Goal: Book appointment/travel/reservation

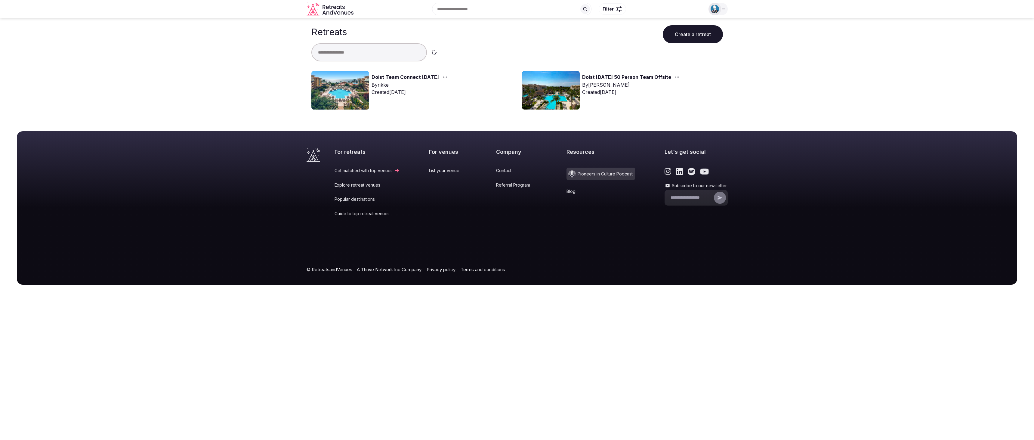
click at [378, 79] on link "Doist Team Connect [DATE]" at bounding box center [404, 77] width 67 height 8
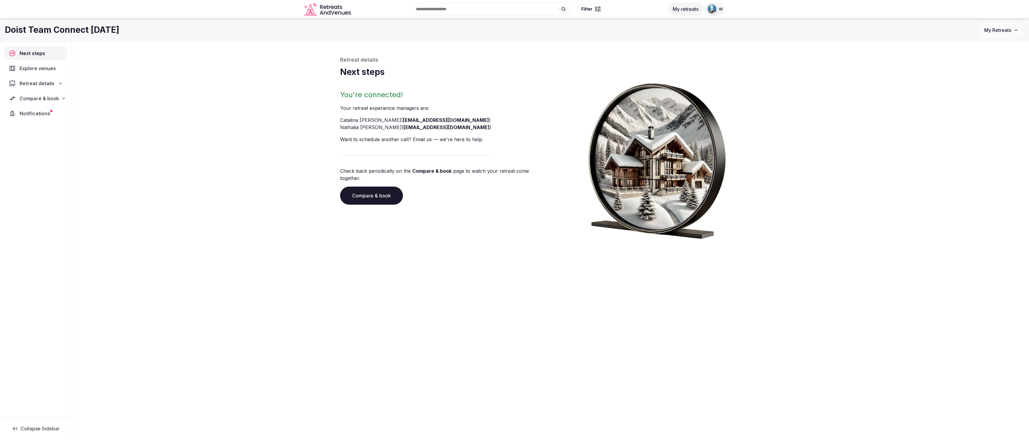
click at [37, 96] on span "Compare & book" at bounding box center [39, 98] width 39 height 7
click at [34, 112] on span "Shortlisted venues (9)" at bounding box center [37, 110] width 47 height 6
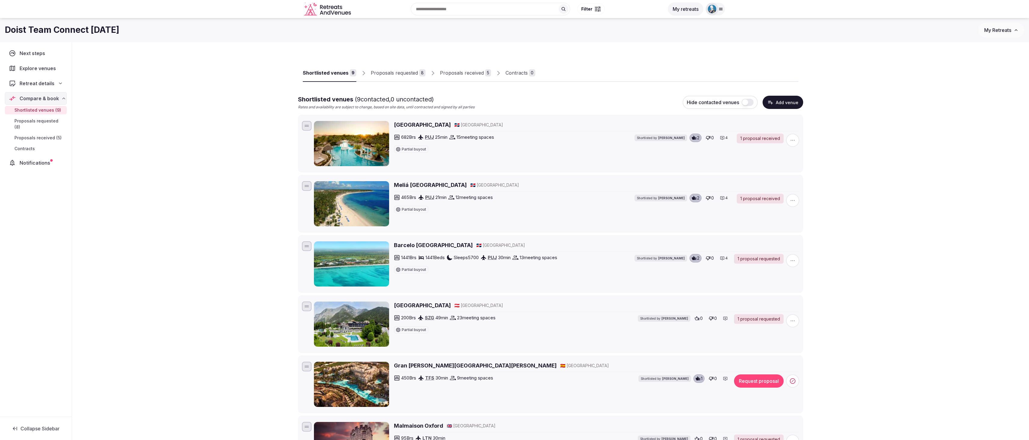
click at [451, 72] on div "Proposals received" at bounding box center [462, 72] width 44 height 7
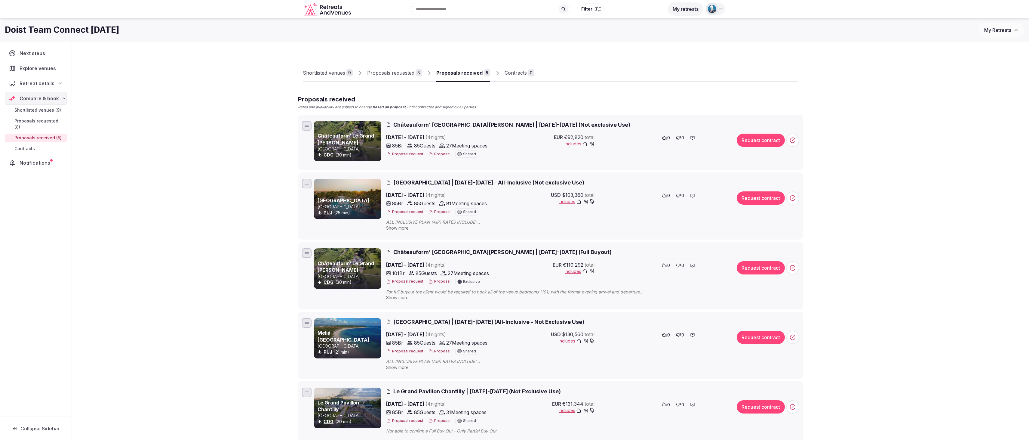
click at [398, 73] on div "Proposals requested" at bounding box center [390, 72] width 47 height 7
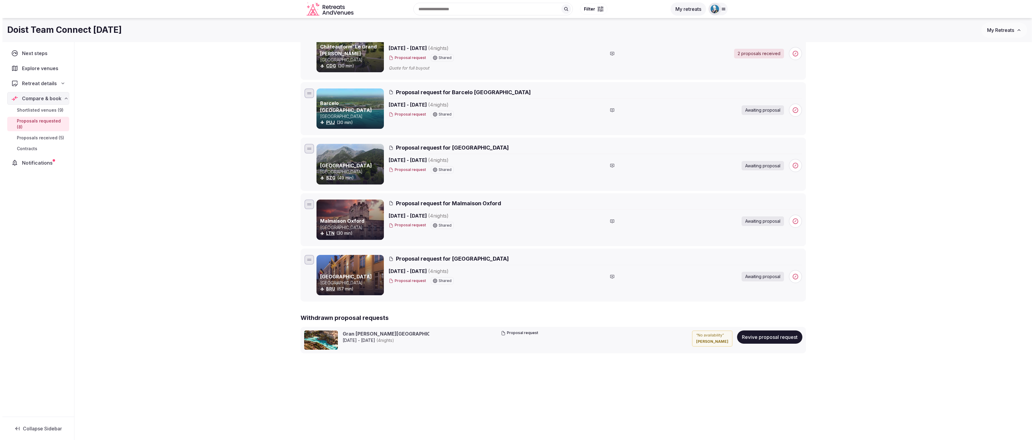
scroll to position [250, 0]
click at [454, 203] on span "Proposal request for Malmaison Oxford" at bounding box center [445, 204] width 105 height 8
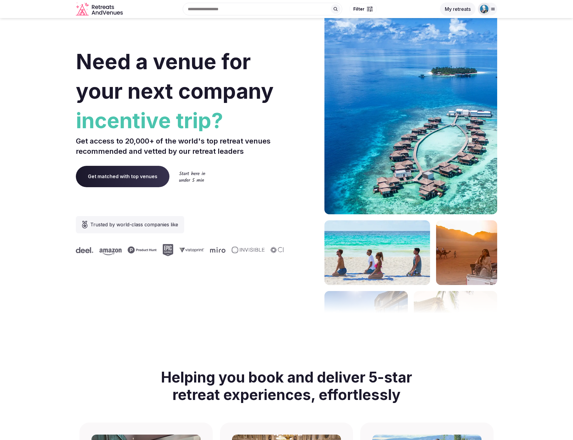
click at [461, 11] on button "My retreats" at bounding box center [457, 8] width 35 height 13
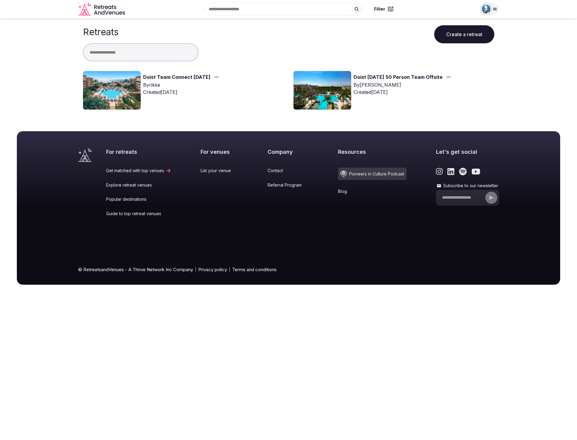
click at [163, 79] on link "Doist Team Connect [DATE]" at bounding box center [176, 77] width 67 height 8
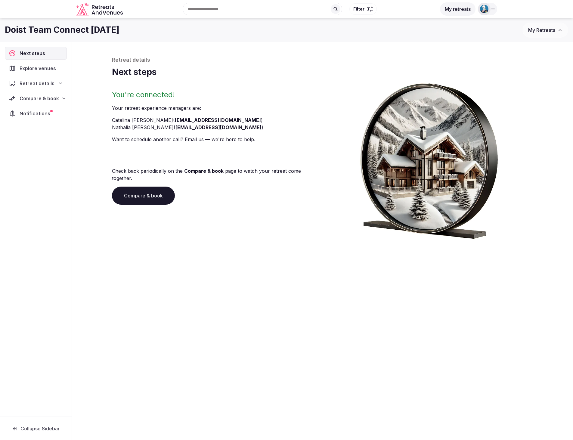
click at [56, 94] on div "Compare & book" at bounding box center [36, 98] width 62 height 13
click at [37, 134] on link "Proposals received (5)" at bounding box center [36, 138] width 62 height 8
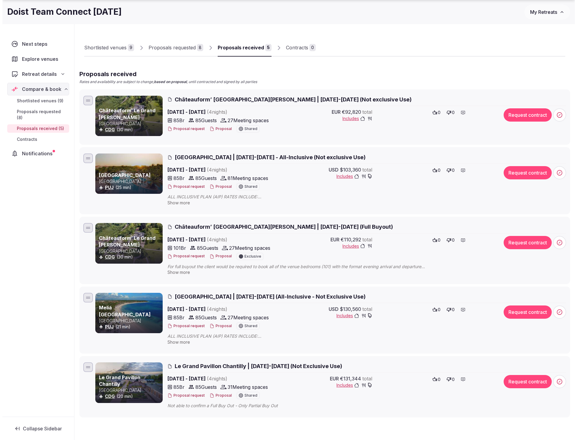
scroll to position [29, 0]
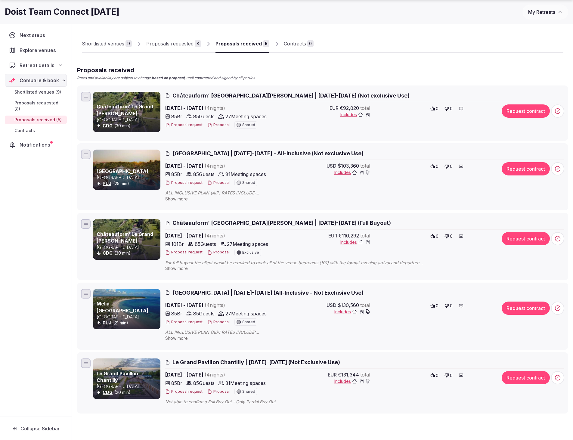
click at [275, 94] on span "Châteauform’ [GEOGRAPHIC_DATA][PERSON_NAME] | [DATE]-[DATE] (Not exclusive Use)" at bounding box center [290, 96] width 237 height 8
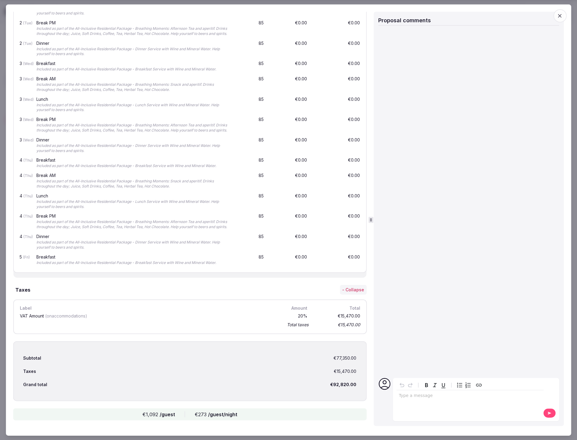
scroll to position [747, 0]
click at [217, 97] on div "Lunch" at bounding box center [133, 99] width 194 height 4
